Goal: Find specific page/section: Find specific page/section

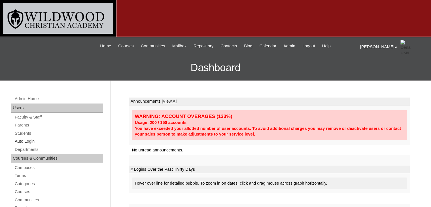
click at [24, 141] on link "Auto Login" at bounding box center [58, 141] width 89 height 7
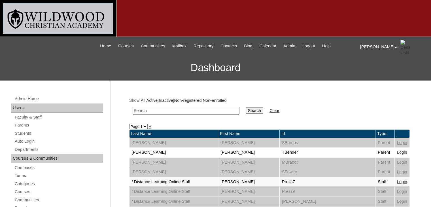
click at [147, 114] on td at bounding box center [186, 110] width 112 height 13
click at [149, 110] on input "text" at bounding box center [186, 111] width 107 height 8
type input "[PERSON_NAME]"
click at [246, 111] on input "Search" at bounding box center [255, 110] width 18 height 6
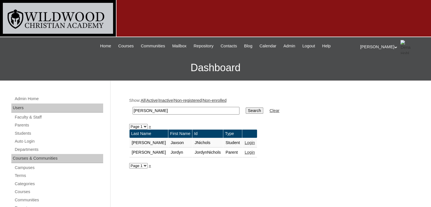
click at [244, 151] on link "Login" at bounding box center [249, 152] width 10 height 5
